Goal: Entertainment & Leisure: Consume media (video, audio)

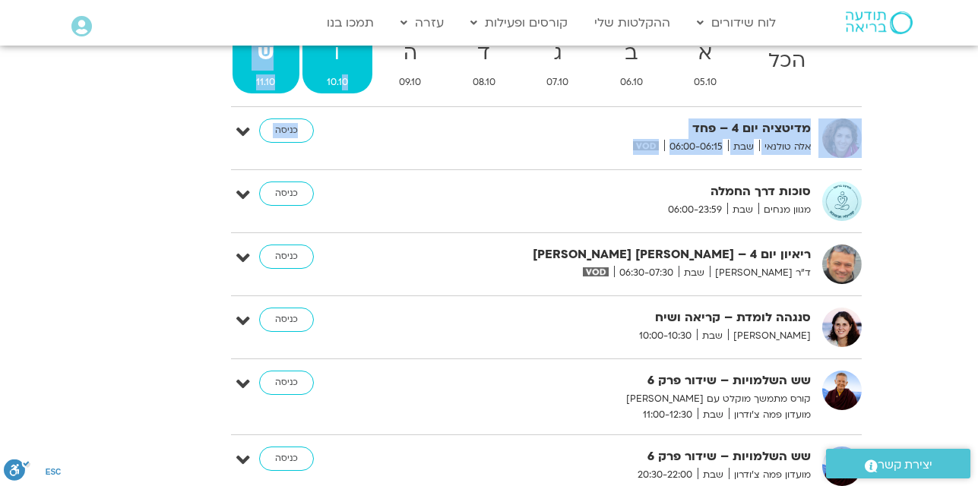
drag, startPoint x: 400, startPoint y: 147, endPoint x: 340, endPoint y: 62, distance: 103.7
click at [340, 62] on div "אוקטובר 05 - אוקטובר 11 השבוע להציג אירועים שפתוחים עבורי הכל א 05.10 ב 06.10 ג…" at bounding box center [546, 283] width 631 height 556
click at [342, 74] on span "10.10" at bounding box center [337, 82] width 70 height 16
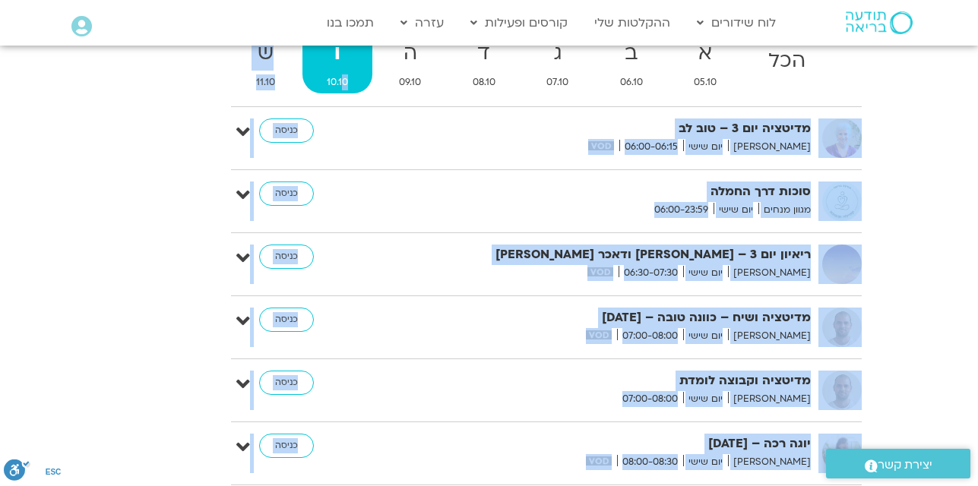
click at [342, 74] on span "10.10" at bounding box center [337, 82] width 70 height 16
click at [166, 139] on div "לתמיכה בשבוע החמלה אנו מודות לכם.ן מקרב לב על התמיכה בפעילות שלנו התמיכה היא בס…" at bounding box center [489, 226] width 790 height 1173
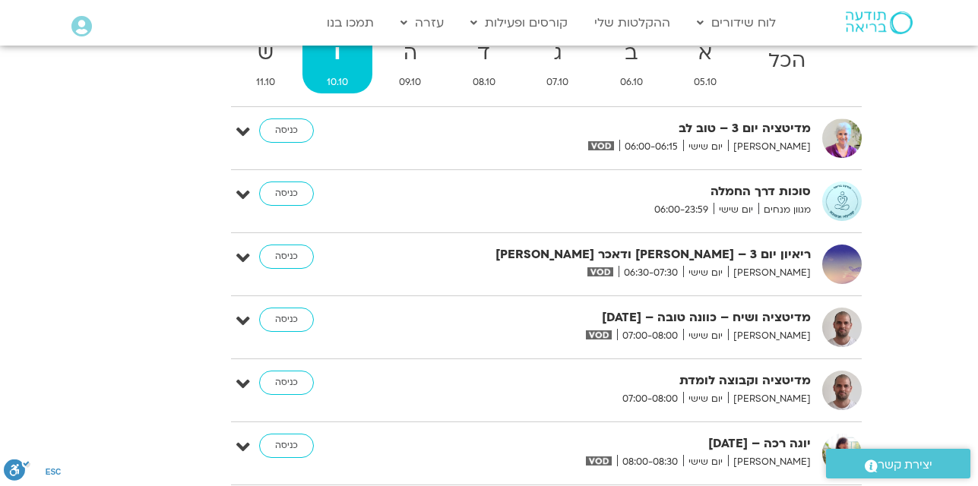
drag, startPoint x: 166, startPoint y: 139, endPoint x: 475, endPoint y: 280, distance: 338.9
click at [475, 280] on div "לתמיכה בשבוע החמלה אנו מודות לכם.ן מקרב לב על התמיכה בפעילות שלנו התמיכה היא בס…" at bounding box center [489, 226] width 790 height 1173
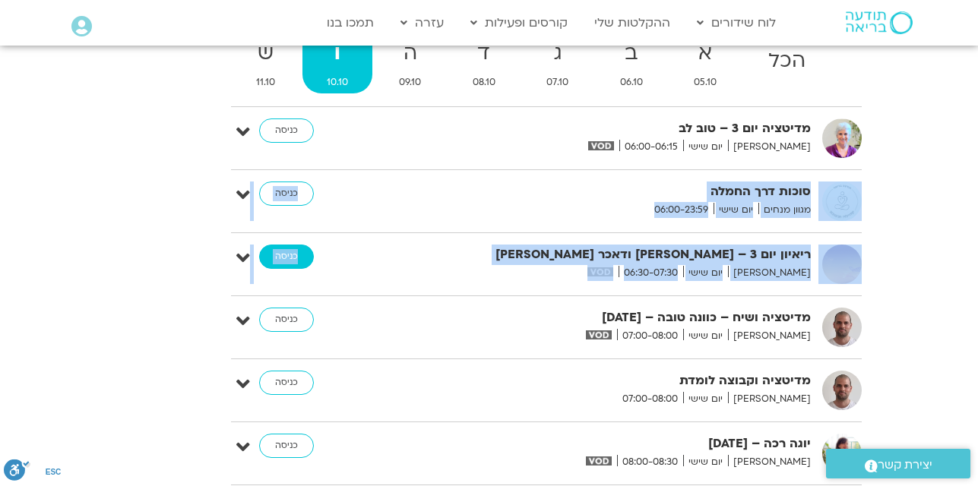
click at [293, 245] on link "כניסה" at bounding box center [286, 257] width 55 height 24
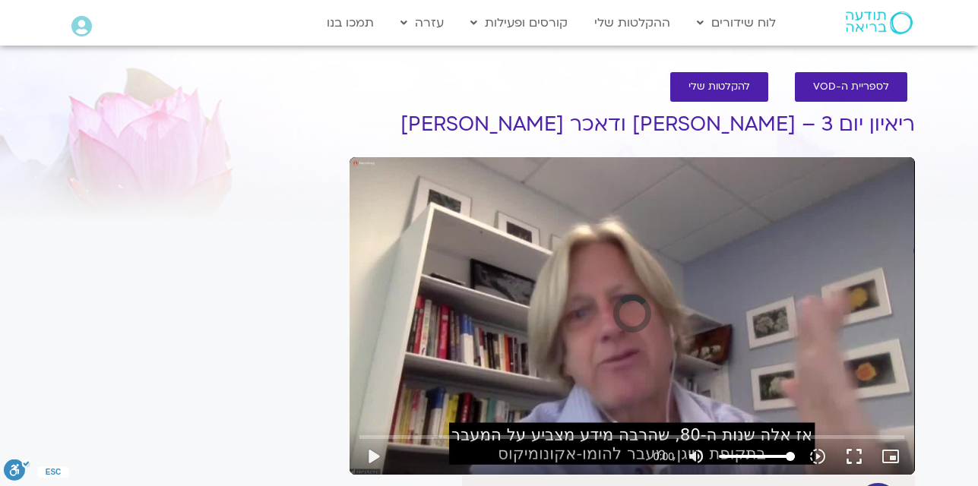
scroll to position [76, 0]
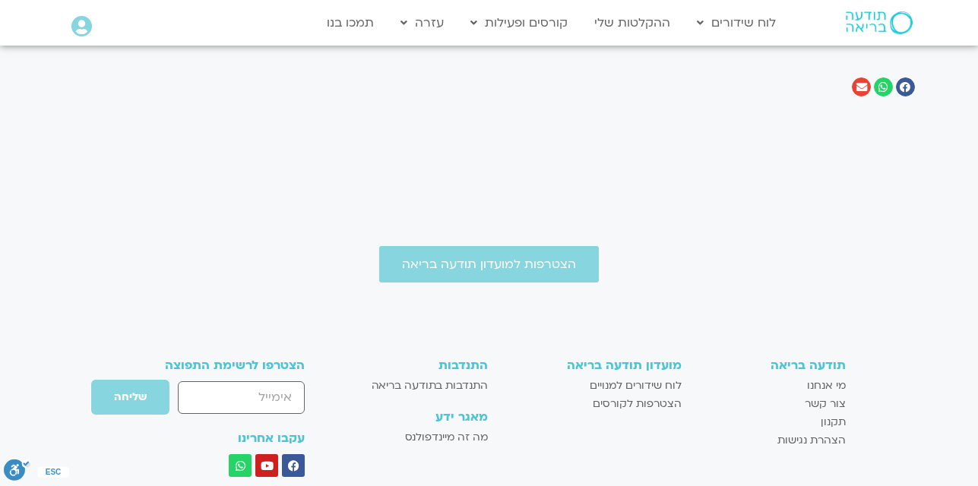
click at [152, 246] on div "הצטרפות למועדון תודעה בריאה תודעה בריאה מי אנחנו צור קשר תקנון הצהרת נגישות מוע…" at bounding box center [489, 465] width 978 height 438
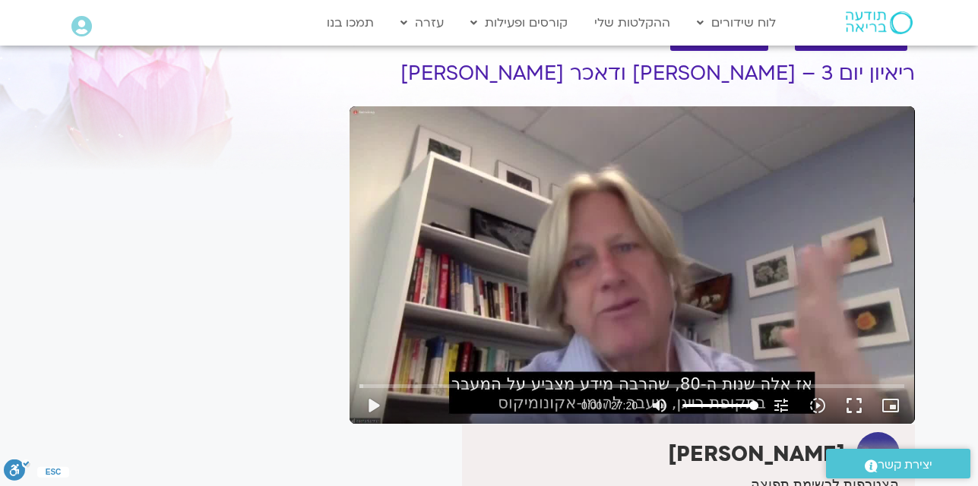
scroll to position [50, 0]
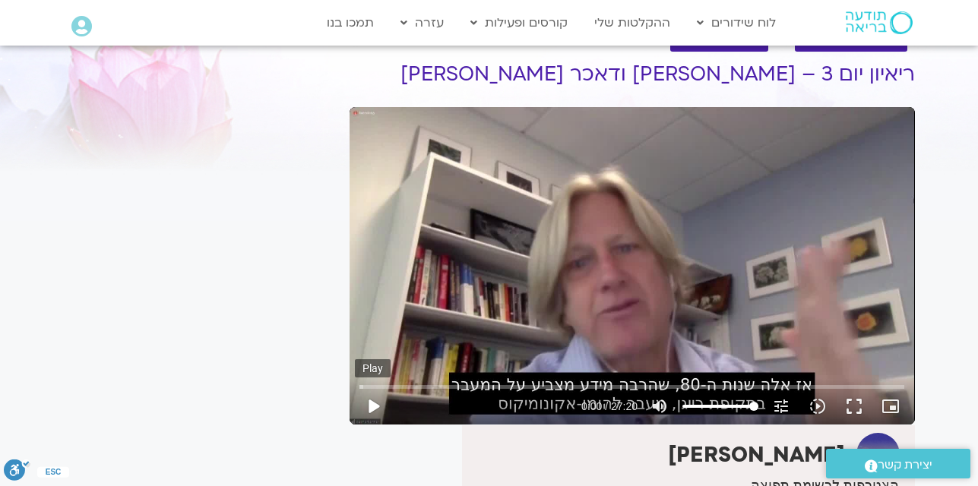
click at [375, 407] on button "play_arrow" at bounding box center [373, 406] width 36 height 36
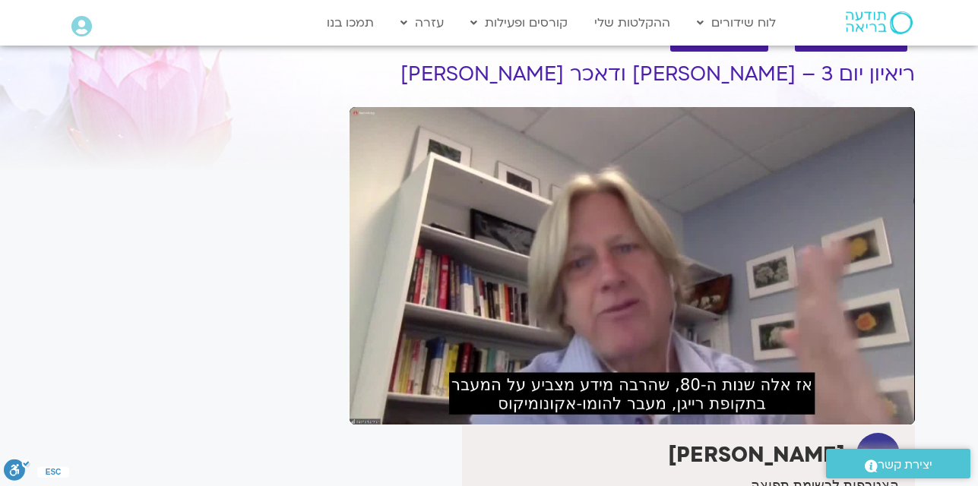
type input "4.05348"
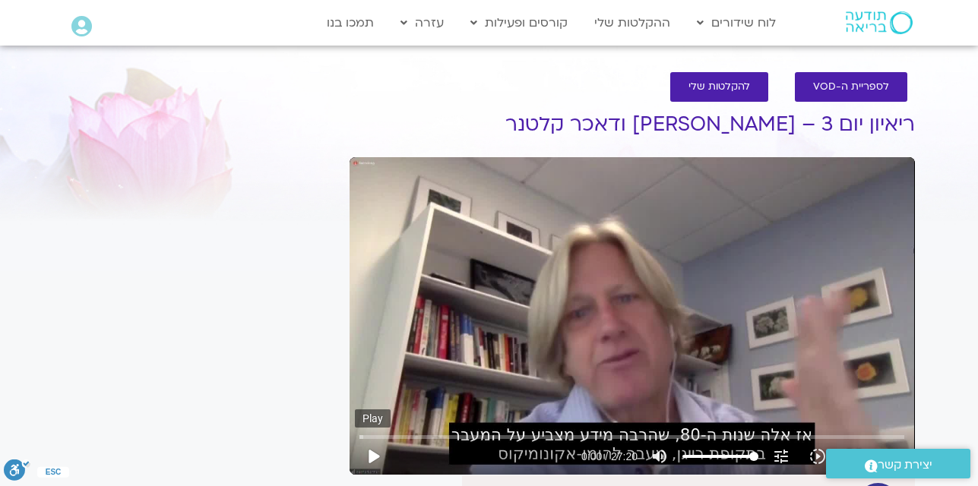
click at [371, 457] on button "play_arrow" at bounding box center [373, 456] width 36 height 36
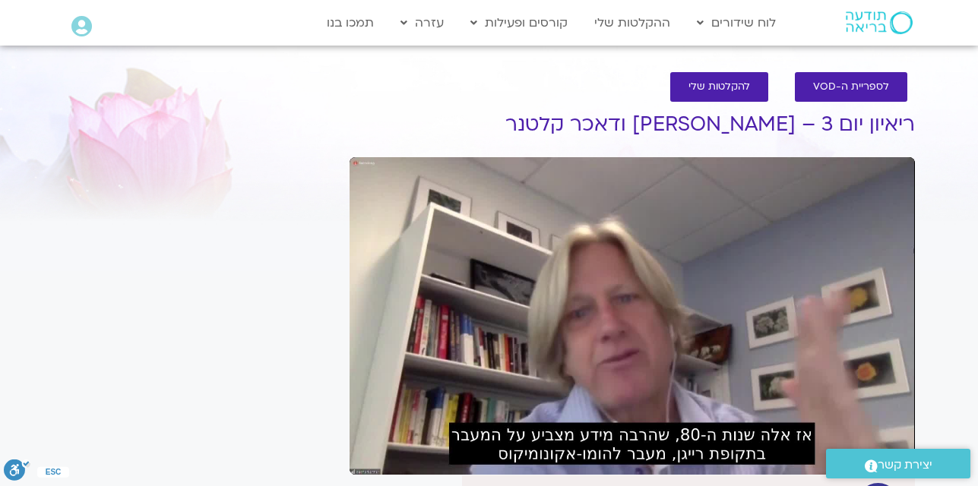
click at [132, 160] on div "It seems we can't find what you're looking for. It seems we can't find what you…" at bounding box center [199, 378] width 286 height 583
click at [87, 83] on div "It seems we can't find what you're looking for. It seems we can't find what you…" at bounding box center [199, 363] width 286 height 613
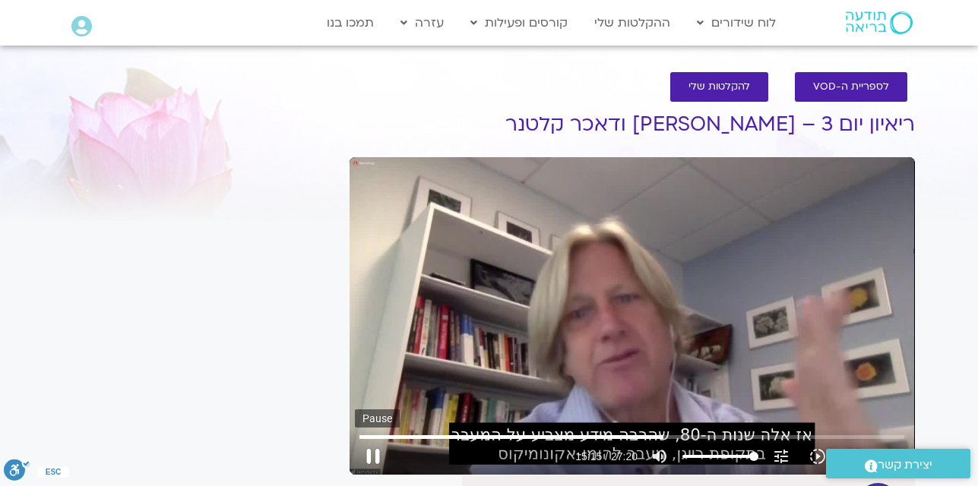
click at [375, 460] on button "pause" at bounding box center [373, 456] width 36 height 36
click at [375, 460] on button "play_arrow" at bounding box center [373, 456] width 36 height 36
click at [660, 437] on input "Seek" at bounding box center [631, 436] width 545 height 9
click at [659, 437] on input "Seek" at bounding box center [631, 436] width 545 height 9
click at [652, 435] on input "Seek" at bounding box center [631, 436] width 545 height 9
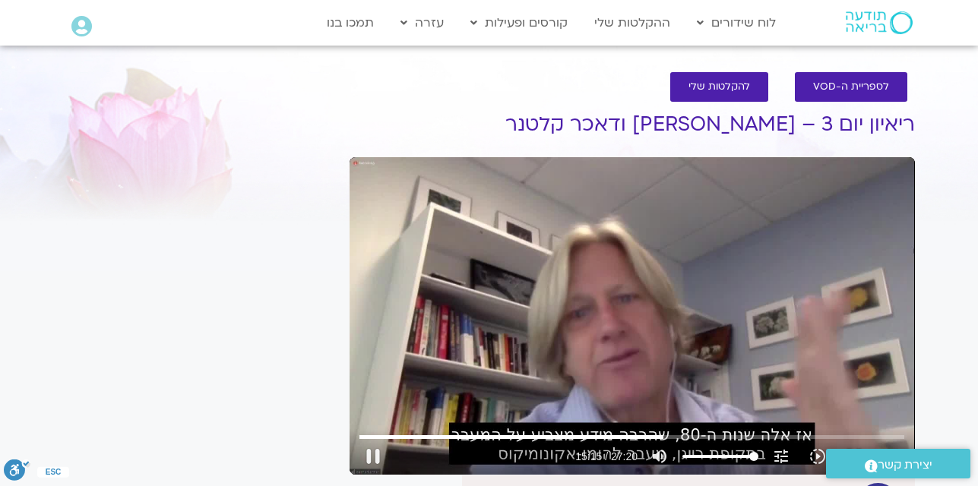
click at [596, 232] on div "Skip Ad 14:42 pause 15:15 / 27:20 volume_up Mute tune Resolution Auto 720p slow…" at bounding box center [631, 316] width 565 height 318
type input "915.967996"
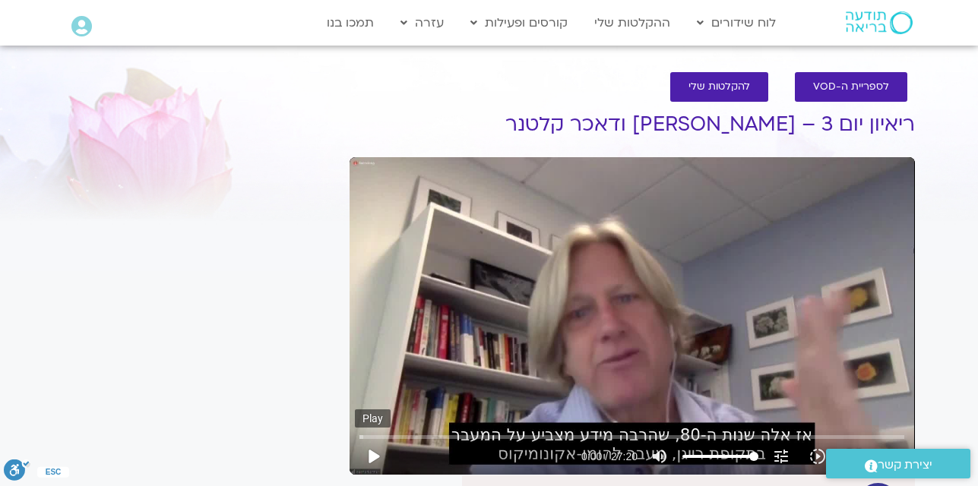
click at [378, 456] on button "play_arrow" at bounding box center [373, 456] width 36 height 36
type input "2.36044"
click at [458, 277] on div "Skip Ad 0:07 pause 2:59 / 27:20 volume_up Mute tune Resolution Auto 720p slow_m…" at bounding box center [631, 316] width 565 height 318
type input "180"
